Goal: Check status: Check status

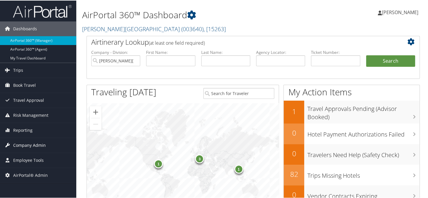
click at [28, 144] on span "Company Admin" at bounding box center [29, 144] width 33 height 15
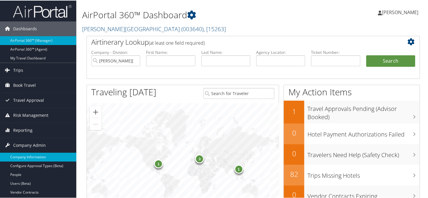
click at [26, 156] on link "Company Information" at bounding box center [38, 156] width 76 height 9
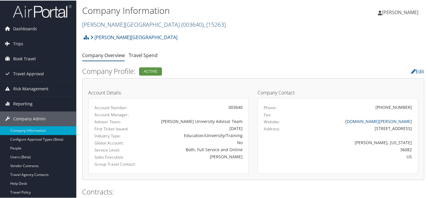
click at [109, 23] on link "Troy University ( 003640 ) , [ 15263 ]" at bounding box center [154, 24] width 144 height 8
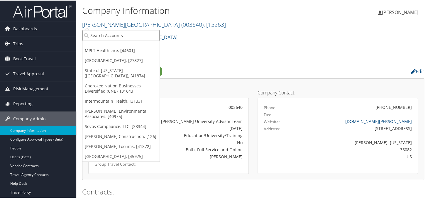
click at [108, 33] on input "search" at bounding box center [121, 34] width 77 height 11
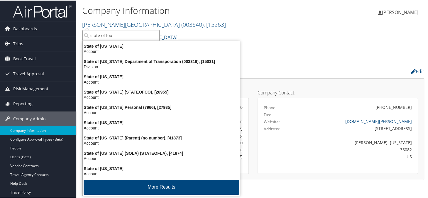
type input "state of louis"
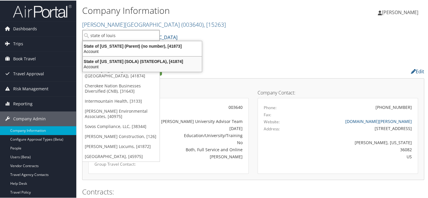
click at [130, 63] on div "State of Louisiana (SOLA) (STATEOFLA), [41874]" at bounding box center [142, 60] width 126 height 5
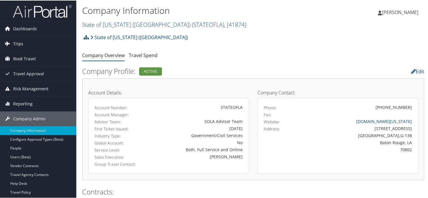
click at [23, 45] on link "Trips" at bounding box center [38, 43] width 76 height 15
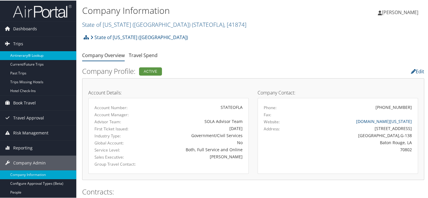
click at [37, 55] on link "Airtinerary® Lookup" at bounding box center [38, 55] width 76 height 9
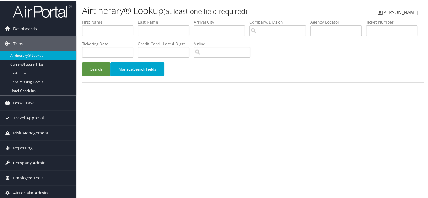
click at [328, 34] on li "Agency Locator" at bounding box center [339, 29] width 56 height 21
click at [329, 28] on input "text" at bounding box center [336, 30] width 51 height 11
click at [334, 32] on input "text" at bounding box center [336, 30] width 51 height 11
paste input "D5MK3Y"
type input "D5MK3Y"
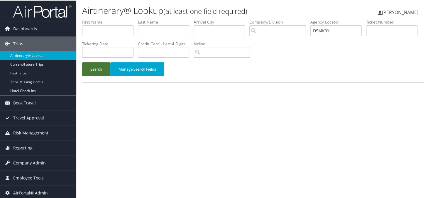
click at [96, 71] on button "Search" at bounding box center [96, 69] width 28 height 14
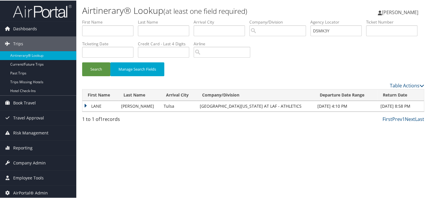
click at [87, 105] on td "LANE" at bounding box center [101, 105] width 36 height 11
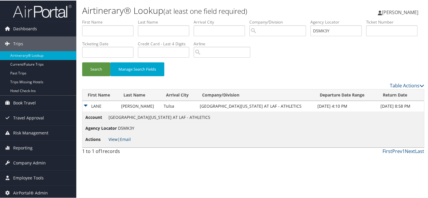
click at [112, 139] on link "View" at bounding box center [113, 139] width 9 height 6
click at [249, 82] on div "Table Actions" at bounding box center [297, 84] width 255 height 7
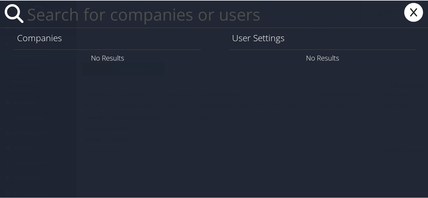
paste input "Lutz.kuehnke@Magna.com"
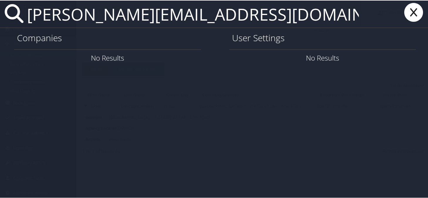
type input "Lutz.kuehnke@Magna.com"
click at [411, 13] on icon at bounding box center [413, 11] width 23 height 19
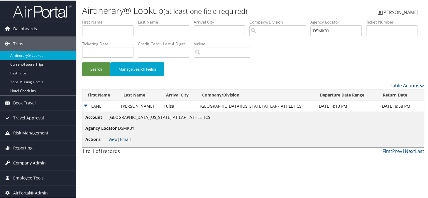
click at [20, 163] on span "Company Admin" at bounding box center [29, 162] width 33 height 15
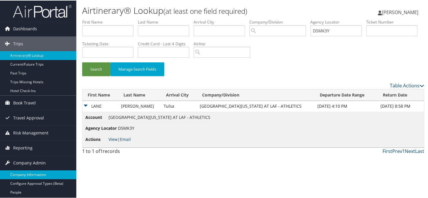
click at [22, 172] on link "Company Information" at bounding box center [38, 173] width 76 height 9
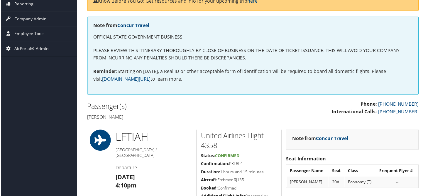
scroll to position [29, 0]
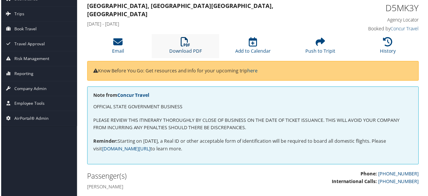
click at [189, 43] on icon at bounding box center [185, 41] width 9 height 9
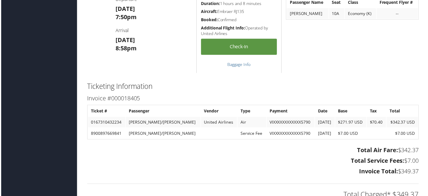
scroll to position [793, 0]
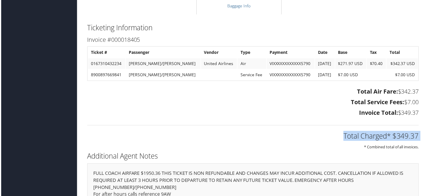
drag, startPoint x: 286, startPoint y: 130, endPoint x: 254, endPoint y: 26, distance: 108.9
click at [279, 113] on div "Ticketing Information Invoice #000018405 Ticket # Passenger Vendor Type Payment…" at bounding box center [253, 86] width 342 height 129
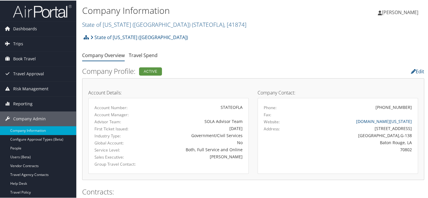
click at [219, 71] on h2 "Company Profile: Active" at bounding box center [194, 70] width 225 height 10
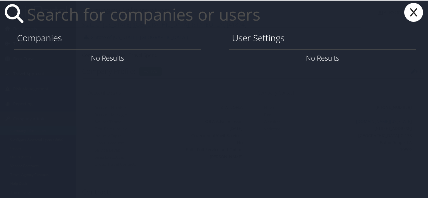
paste input "lutz.kuehnke@magna.com"
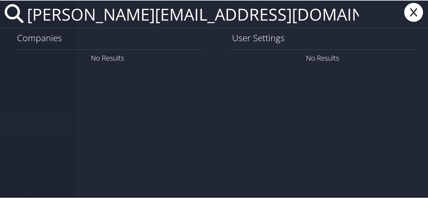
type input "lutz.kuehnke@magna.com"
click at [416, 11] on icon at bounding box center [413, 11] width 23 height 19
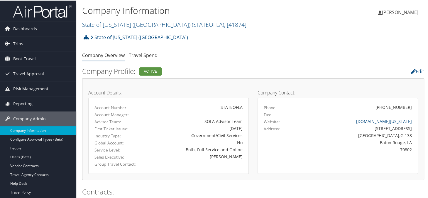
click at [249, 42] on div "State of Louisiana (SOLA) Account Structure State of Louisiana (SOLA) (STATEOFL…" at bounding box center [253, 39] width 342 height 16
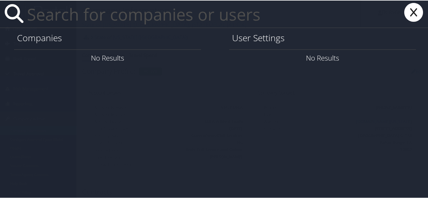
paste input "lori.trapp@magna.com"
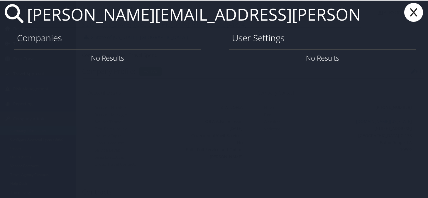
type input "lori.trapp@magna.com"
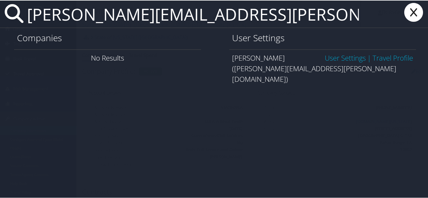
click at [332, 57] on link "User Settings" at bounding box center [345, 57] width 41 height 10
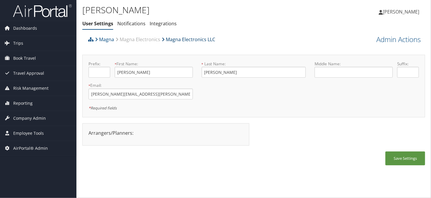
click at [184, 41] on link "Magna Electronics LLC" at bounding box center [188, 39] width 53 height 12
click at [270, 46] on div "Magna Magna Electronics Magna Electronics LLC" at bounding box center [211, 41] width 248 height 16
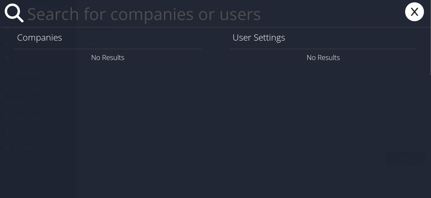
paste input "[PERSON_NAME][EMAIL_ADDRESS][PERSON_NAME][DOMAIN_NAME]"
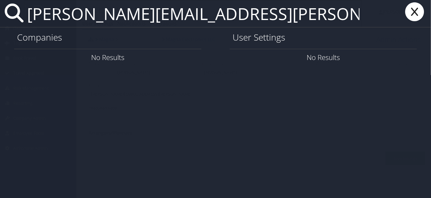
type input "[PERSON_NAME][EMAIL_ADDRESS][PERSON_NAME][DOMAIN_NAME]"
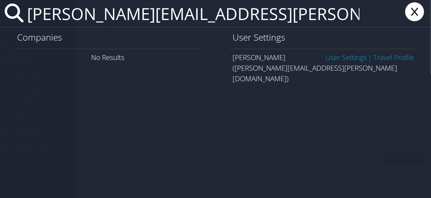
click at [335, 58] on link "User Settings" at bounding box center [345, 57] width 41 height 10
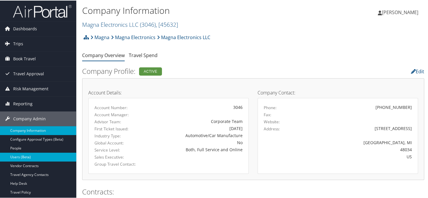
click at [23, 157] on link "Users (Beta)" at bounding box center [38, 156] width 76 height 9
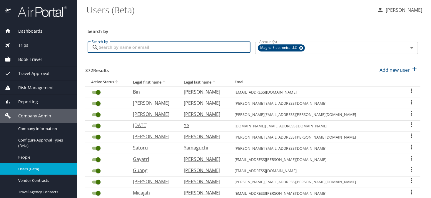
paste input "lutz.kuehnke@magna.com"
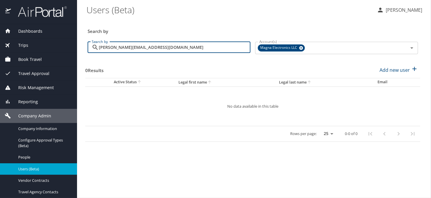
type input "lutz.kuehnke@magna.com"
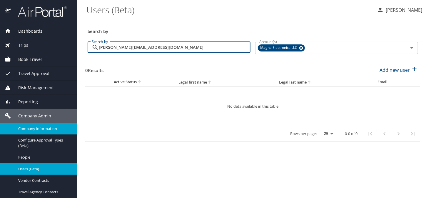
click at [37, 129] on span "Company Information" at bounding box center [44, 129] width 52 height 6
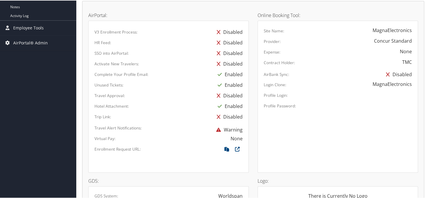
scroll to position [386, 0]
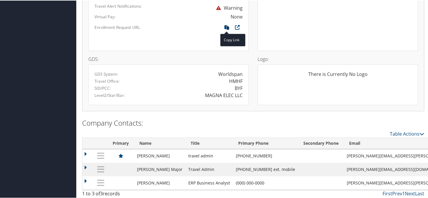
click at [223, 23] on link at bounding box center [227, 26] width 11 height 6
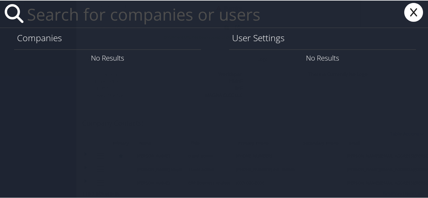
paste input "[PERSON_NAME][EMAIL_ADDRESS][PERSON_NAME][DOMAIN_NAME]"
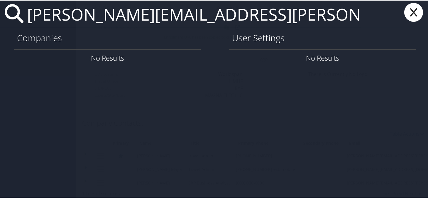
type input "matthew.dustin@imail.org"
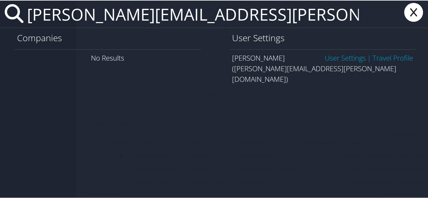
drag, startPoint x: 332, startPoint y: 60, endPoint x: 340, endPoint y: 62, distance: 8.3
click at [333, 60] on link "User Settings" at bounding box center [345, 57] width 41 height 10
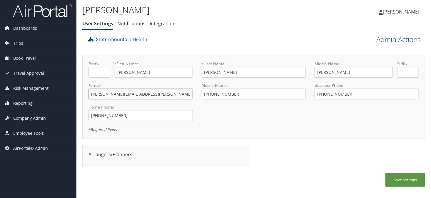
drag, startPoint x: 138, startPoint y: 95, endPoint x: 90, endPoint y: 97, distance: 47.9
click at [90, 97] on input "matthew.dustin@imail.org" at bounding box center [140, 93] width 104 height 11
click at [23, 100] on span "Reporting" at bounding box center [22, 103] width 19 height 15
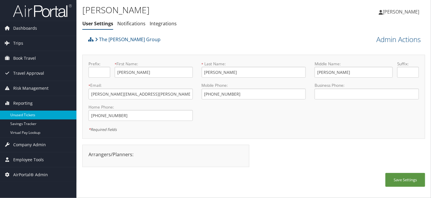
click at [24, 114] on link "Unused Tickets" at bounding box center [38, 114] width 76 height 9
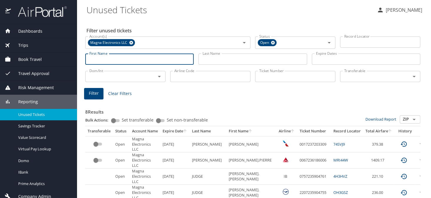
click at [125, 55] on input "First Name" at bounding box center [139, 58] width 108 height 11
type input "[PERSON_NAME]"
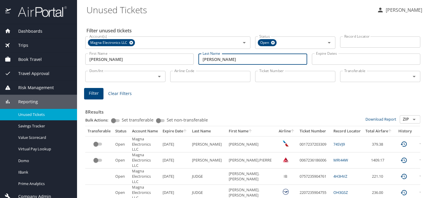
type input "edwards"
click at [130, 44] on icon at bounding box center [131, 43] width 4 height 4
click at [132, 43] on input "Account(s)" at bounding box center [159, 42] width 144 height 8
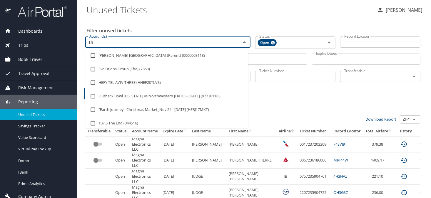
type input "t"
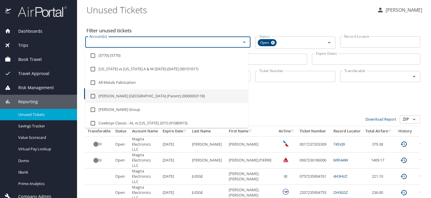
click at [268, 99] on div "8 Results Bulk Actions: Set transferable Set non-transferable Download Report Z…" at bounding box center [252, 189] width 339 height 187
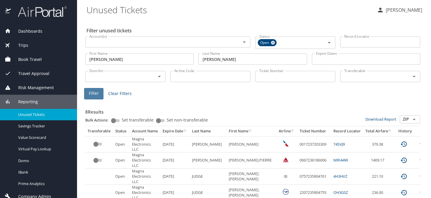
click at [91, 94] on span "Filter" at bounding box center [94, 93] width 10 height 7
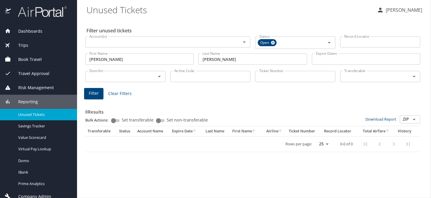
click at [106, 46] on div "Account(s)" at bounding box center [167, 41] width 165 height 11
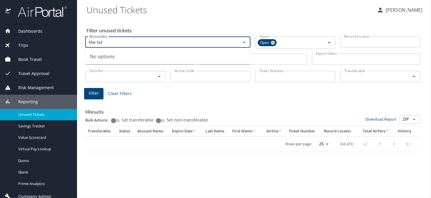
type input "the to"
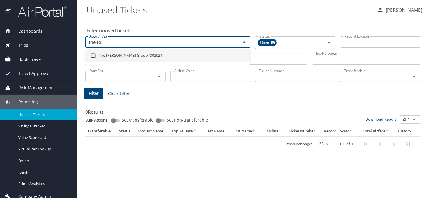
click at [94, 56] on input "checkbox" at bounding box center [93, 55] width 11 height 11
checkbox input "true"
type input "the t"
checkbox input "false"
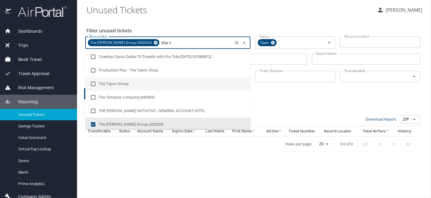
scroll to position [3, 0]
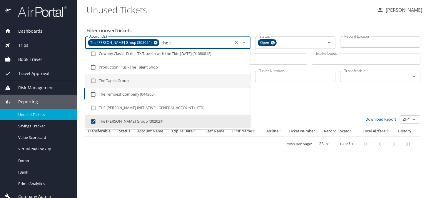
type input "the"
checkbox input "false"
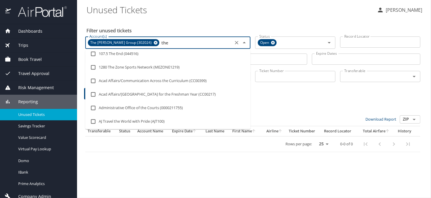
scroll to position [0, 0]
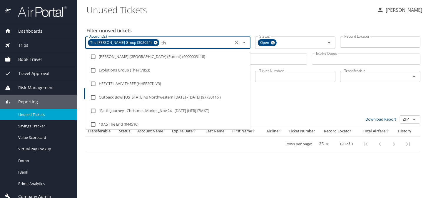
type input "t"
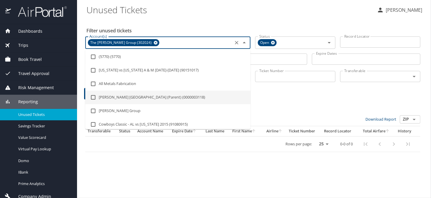
click at [291, 94] on div "Filter Clear Filters" at bounding box center [252, 93] width 337 height 11
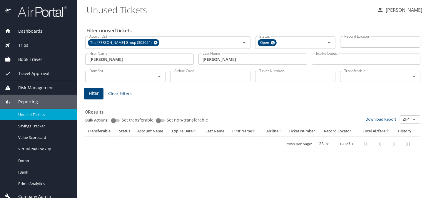
click at [93, 96] on span "Filter" at bounding box center [94, 93] width 10 height 7
click at [295, 78] on input "Ticket Number" at bounding box center [295, 76] width 80 height 11
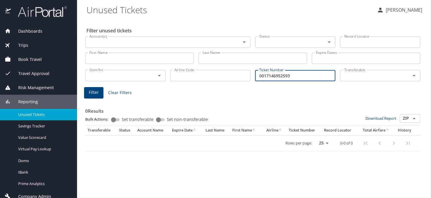
type input "0017146952593"
click at [93, 92] on span "Filter" at bounding box center [94, 92] width 10 height 7
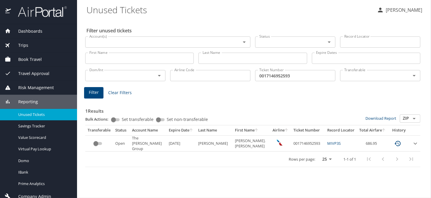
click at [210, 103] on div "1 Results Bulk Actions: Set transferable Set non-transferable Download Report Z…" at bounding box center [252, 134] width 335 height 68
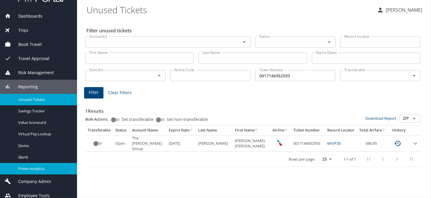
scroll to position [19, 0]
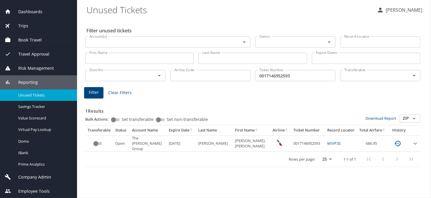
click at [35, 179] on span "Company Admin" at bounding box center [31, 177] width 40 height 6
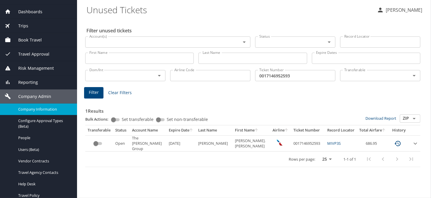
click at [41, 108] on span "Company Information" at bounding box center [44, 109] width 52 height 6
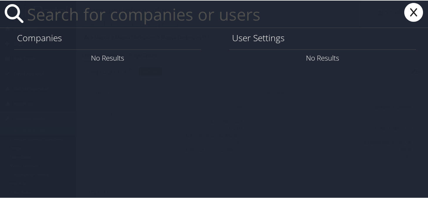
paste input "[EMAIL_ADDRESS][DOMAIN_NAME]"
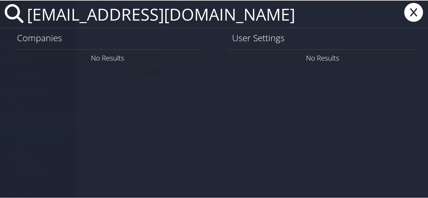
type input "[EMAIL_ADDRESS][DOMAIN_NAME]"
